Goal: Task Accomplishment & Management: Complete application form

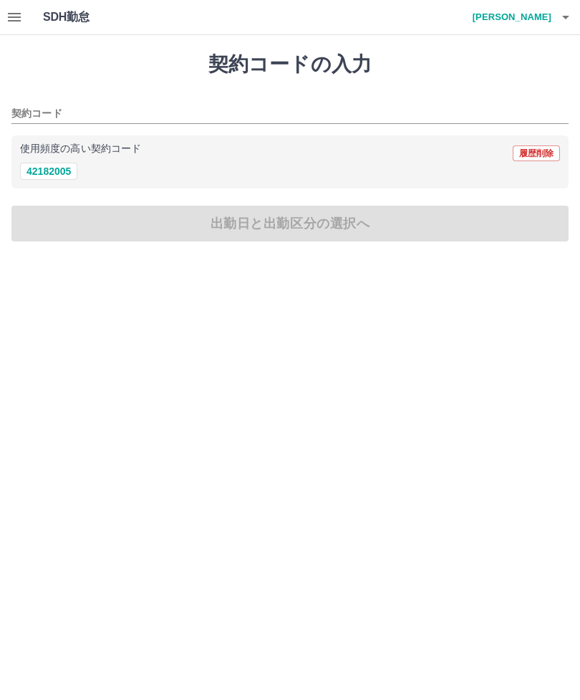
click at [12, 22] on icon "button" at bounding box center [14, 17] width 17 height 17
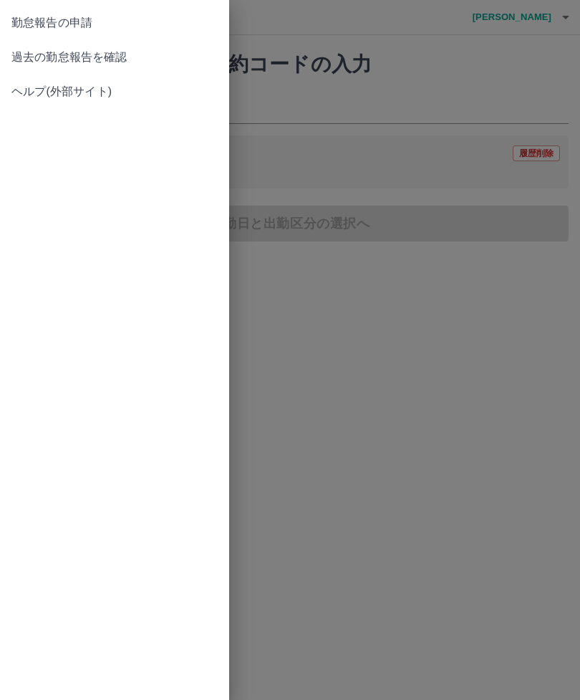
click at [126, 55] on span "過去の勤怠報告を確認" at bounding box center [114, 57] width 206 height 17
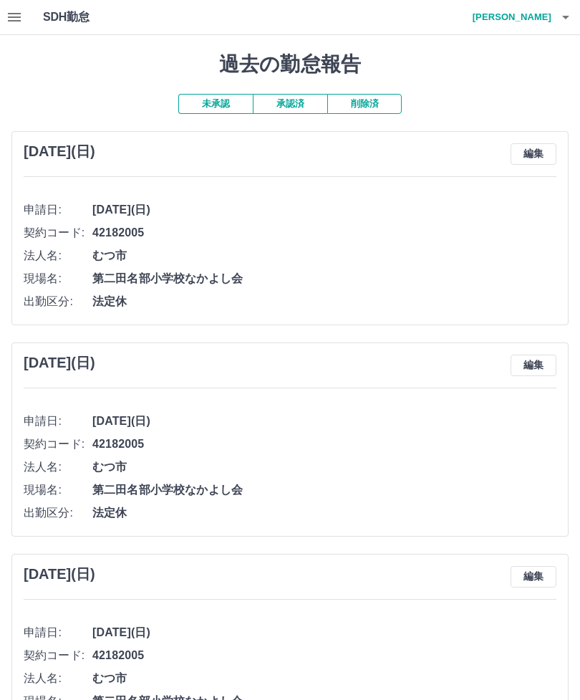
click at [10, 16] on icon "button" at bounding box center [14, 17] width 13 height 9
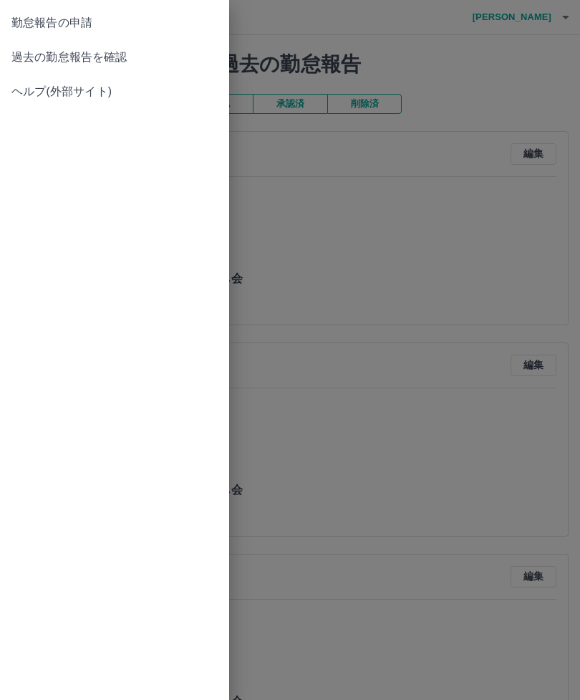
click at [115, 44] on link "過去の勤怠報告を確認" at bounding box center [114, 57] width 229 height 34
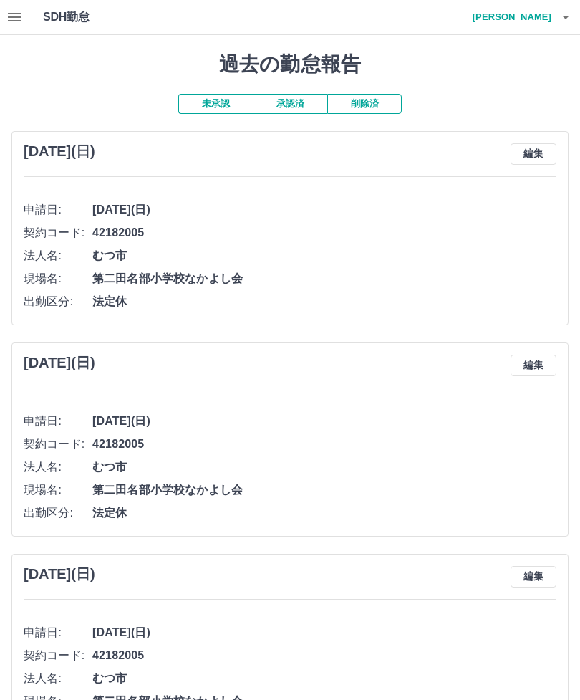
click at [8, 7] on button "button" at bounding box center [14, 17] width 29 height 34
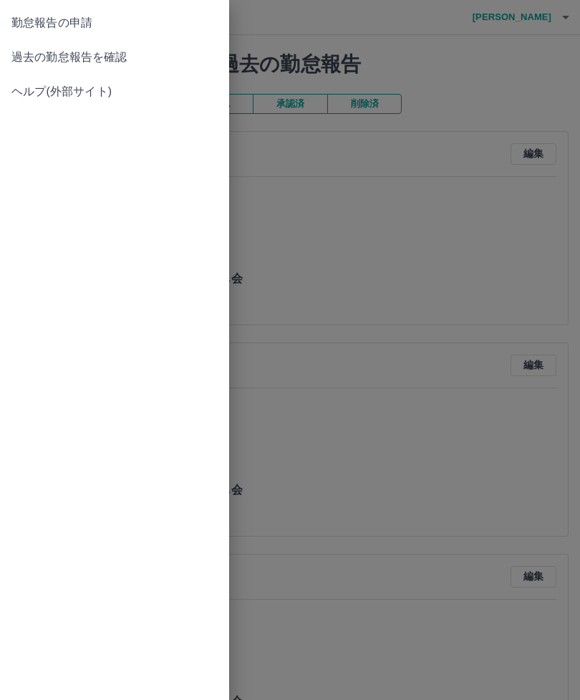
click at [83, 17] on span "勤怠報告の申請" at bounding box center [114, 22] width 206 height 17
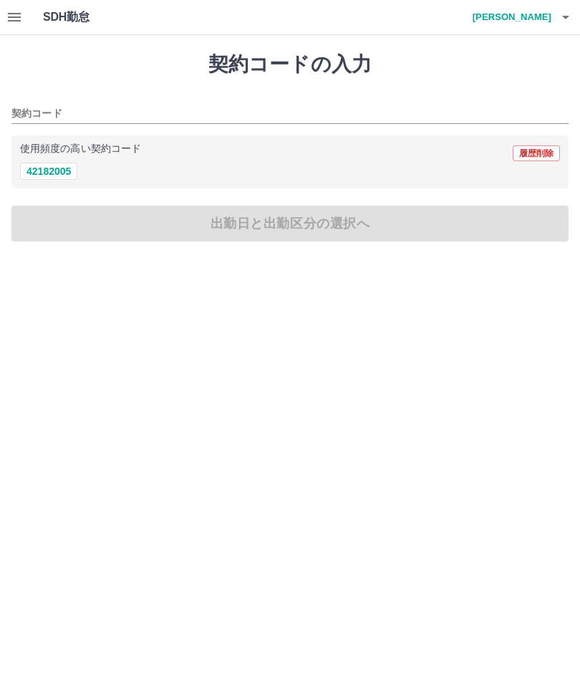
click at [52, 165] on button "42182005" at bounding box center [48, 171] width 57 height 17
type input "********"
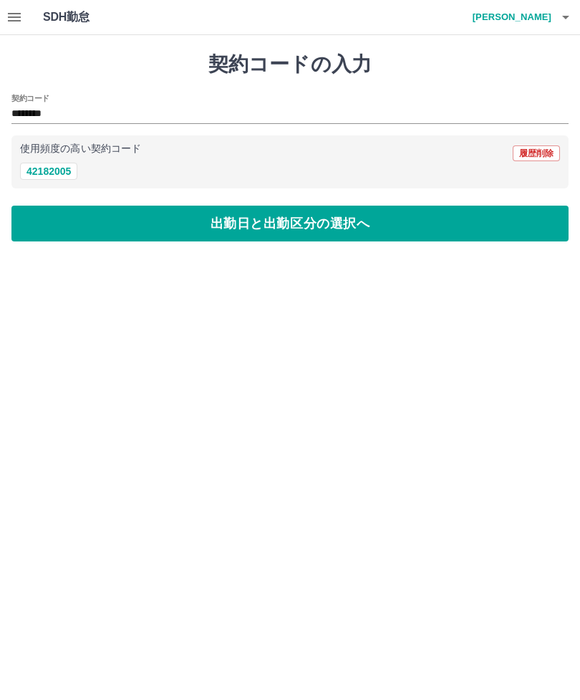
click at [277, 227] on button "出勤日と出勤区分の選択へ" at bounding box center [290, 224] width 558 height 36
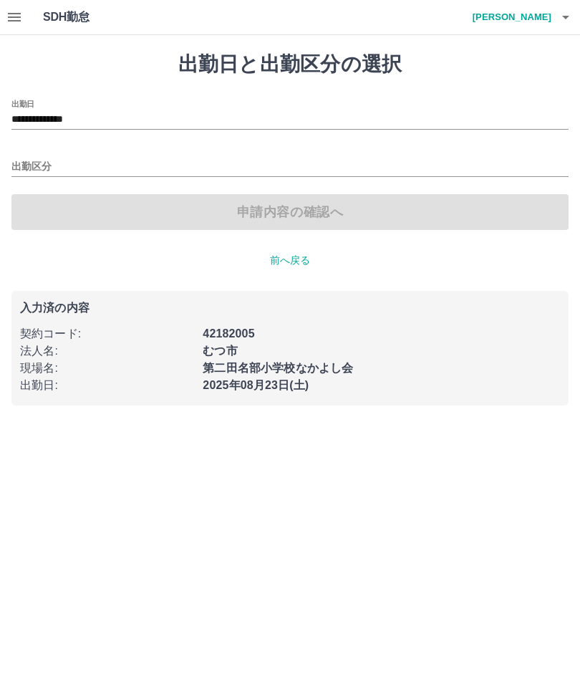
click at [34, 164] on input "出勤区分" at bounding box center [290, 167] width 558 height 18
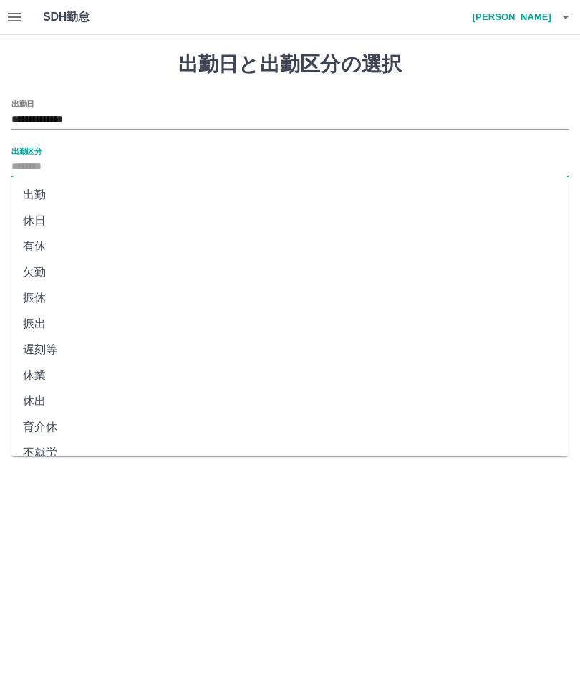
click at [33, 189] on li "出勤" at bounding box center [290, 195] width 558 height 26
type input "**"
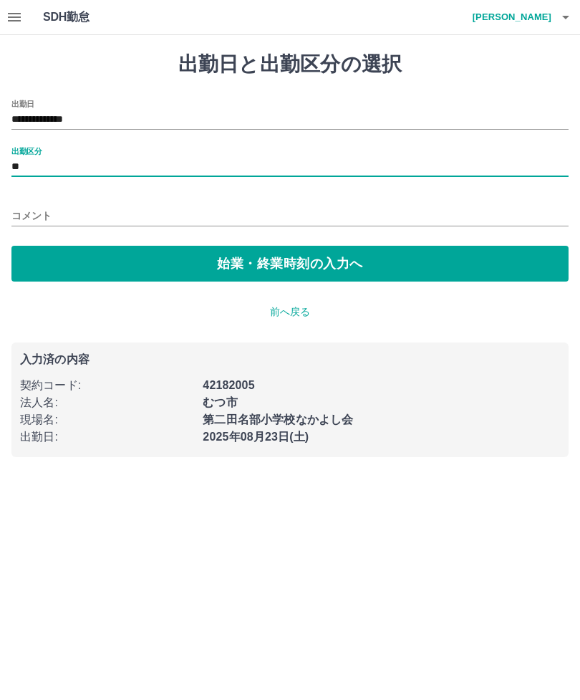
click at [27, 211] on input "コメント" at bounding box center [290, 216] width 558 height 21
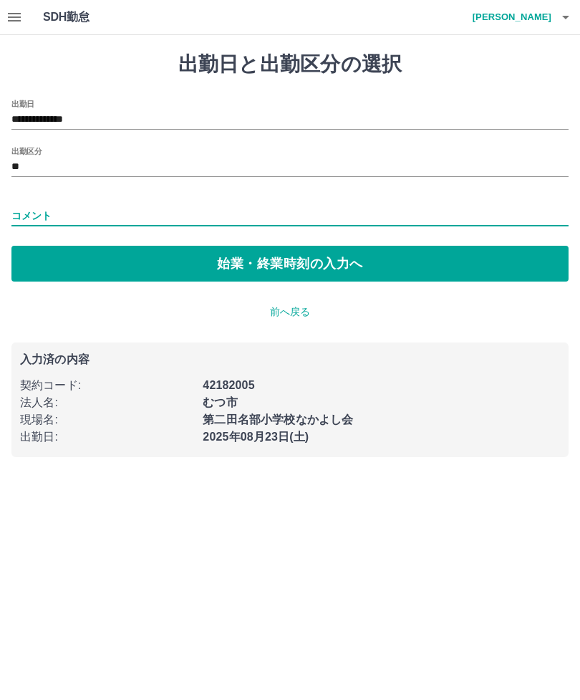
click at [365, 273] on button "始業・終業時刻の入力へ" at bounding box center [290, 264] width 558 height 36
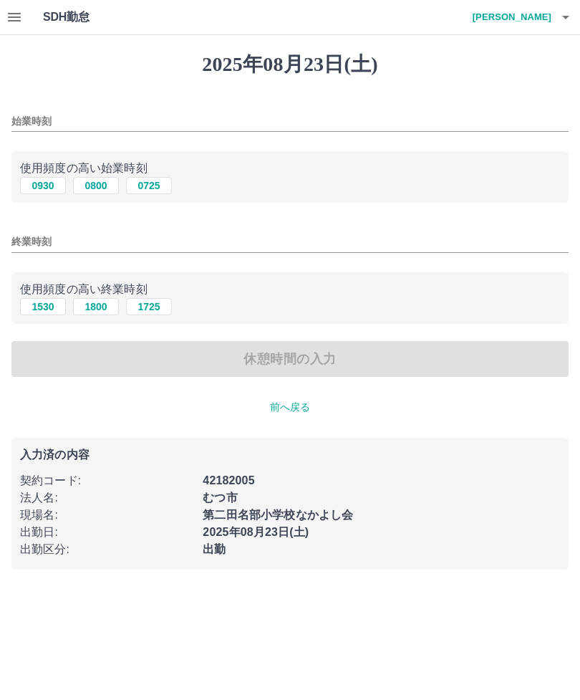
click at [160, 181] on button "0725" at bounding box center [149, 185] width 46 height 17
type input "****"
click at [214, 239] on input "終業時刻" at bounding box center [290, 241] width 558 height 21
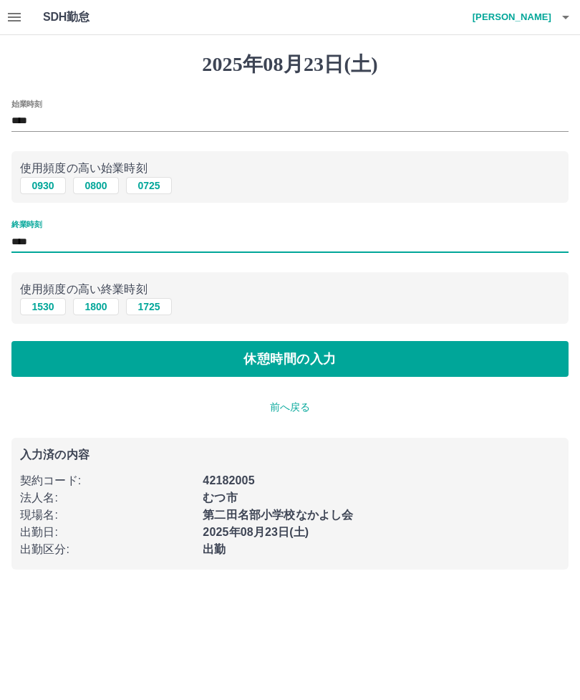
type input "****"
click at [380, 348] on button "休憩時間の入力" at bounding box center [290, 359] width 558 height 36
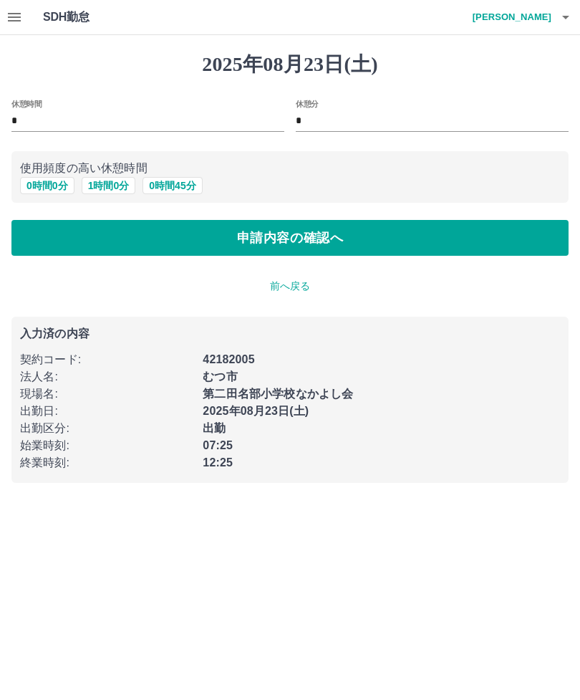
click at [365, 236] on button "申請内容の確認へ" at bounding box center [290, 238] width 558 height 36
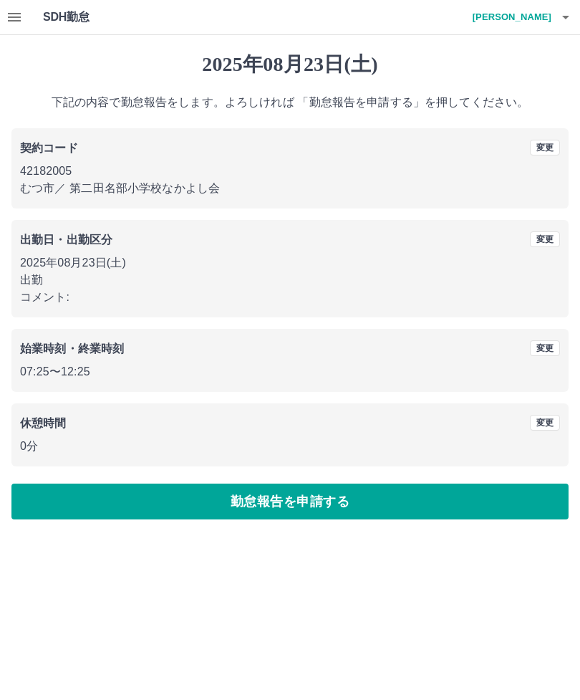
click at [262, 498] on button "勤怠報告を申請する" at bounding box center [290, 502] width 558 height 36
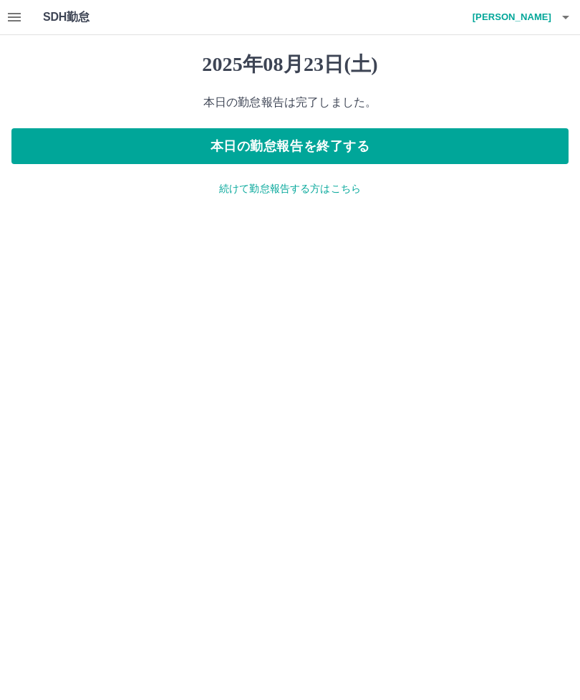
click at [360, 140] on button "本日の勤怠報告を終了する" at bounding box center [290, 146] width 558 height 36
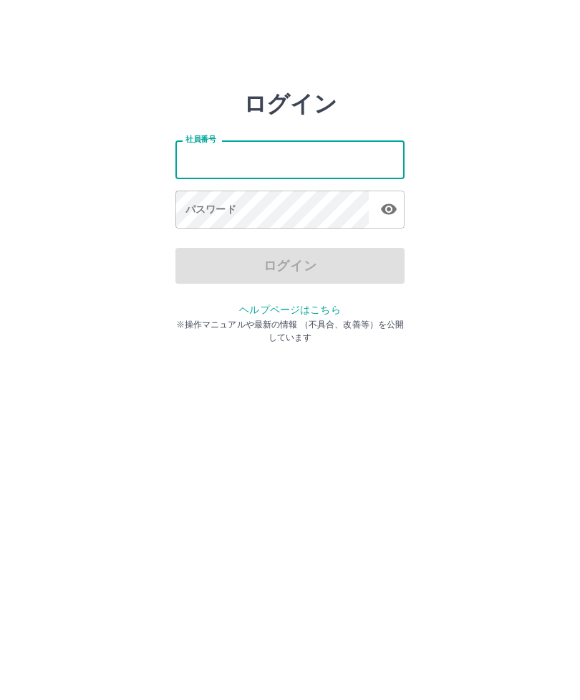
type input "*******"
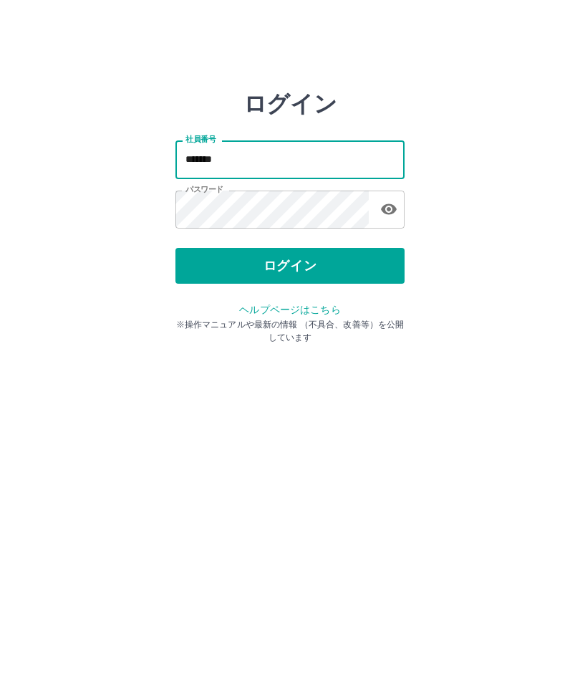
click at [393, 263] on button "ログイン" at bounding box center [290, 266] width 229 height 36
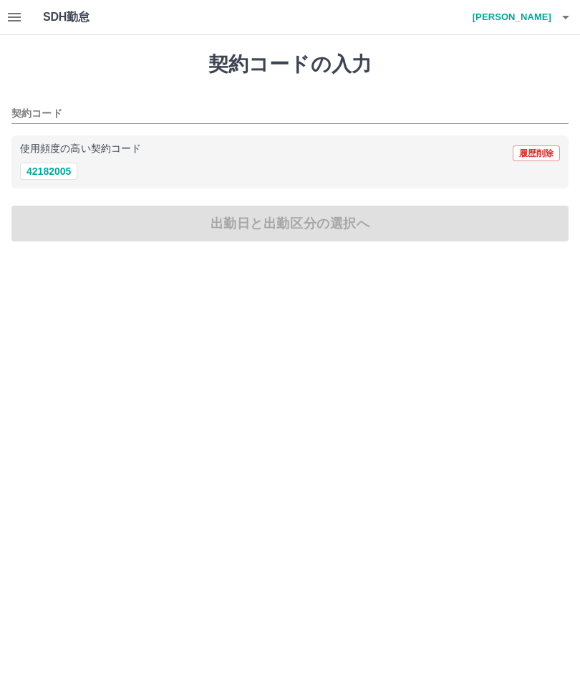
click at [534, 21] on h4 "[PERSON_NAME]" at bounding box center [509, 17] width 86 height 34
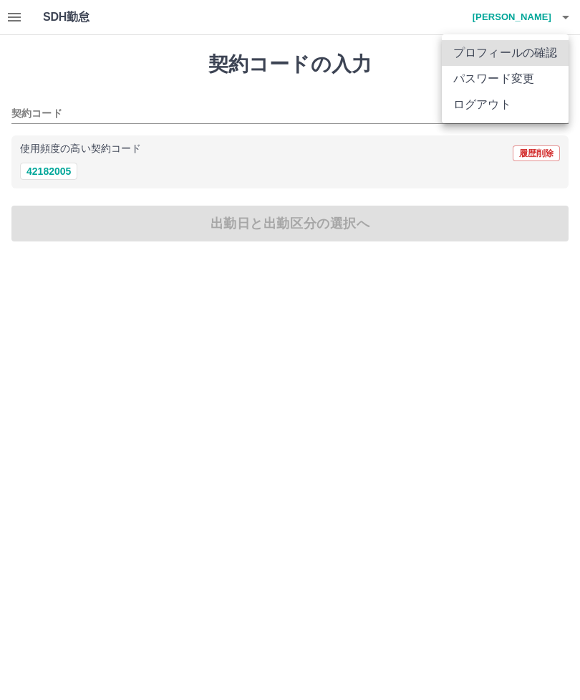
click at [535, 19] on div at bounding box center [290, 350] width 580 height 700
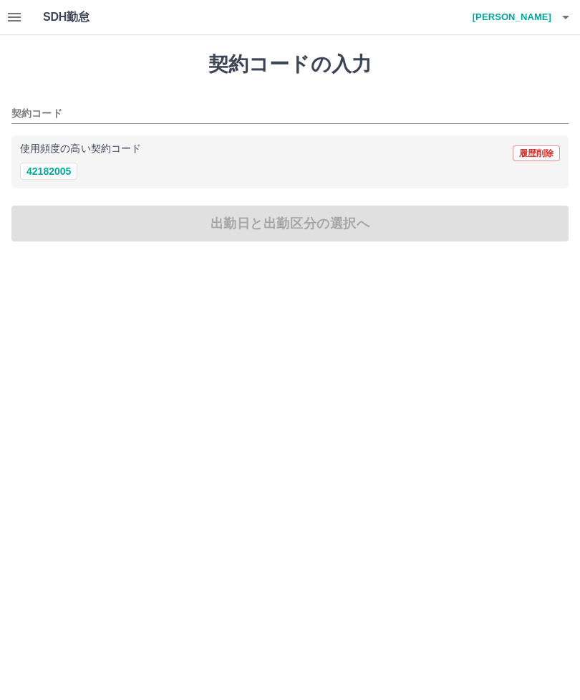
click at [6, 22] on icon "button" at bounding box center [14, 17] width 17 height 17
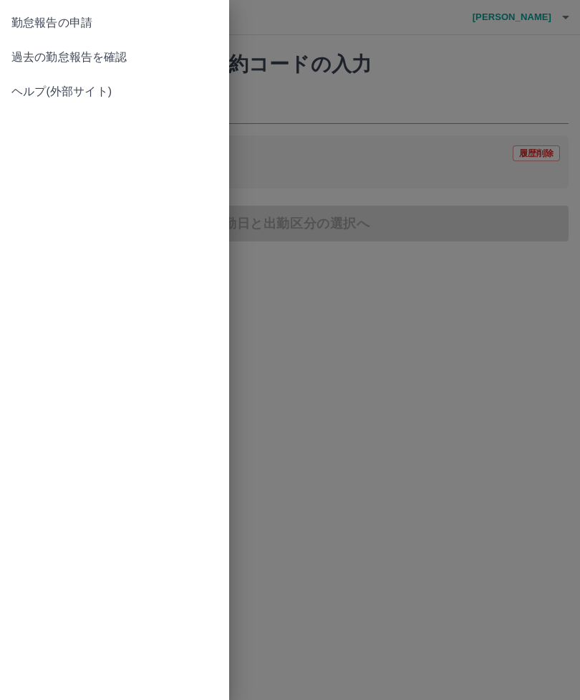
click at [121, 56] on span "過去の勤怠報告を確認" at bounding box center [114, 57] width 206 height 17
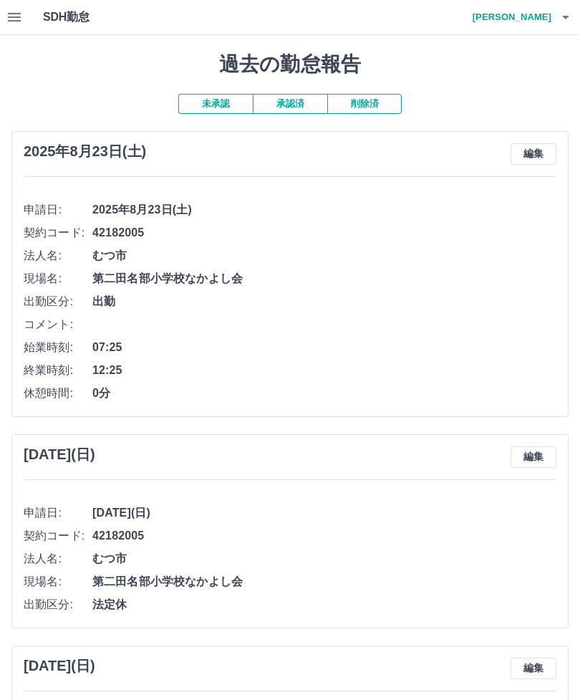
click at [297, 105] on button "承認済" at bounding box center [290, 104] width 75 height 20
